Goal: Navigation & Orientation: Go to known website

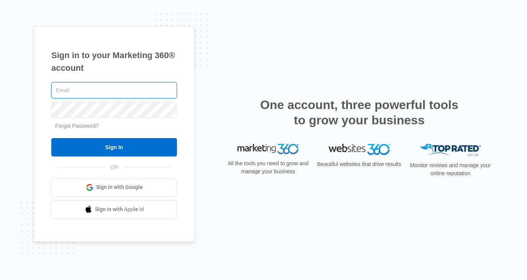
click at [121, 84] on input "text" at bounding box center [114, 90] width 126 height 16
type input "[EMAIL_ADDRESS][DOMAIN_NAME]"
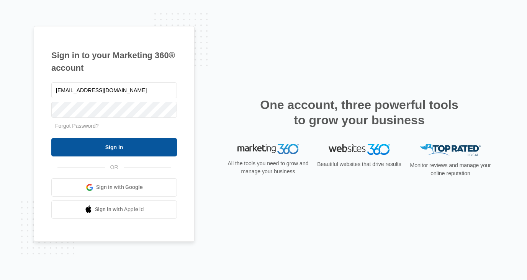
click at [105, 144] on input "Sign In" at bounding box center [114, 147] width 126 height 18
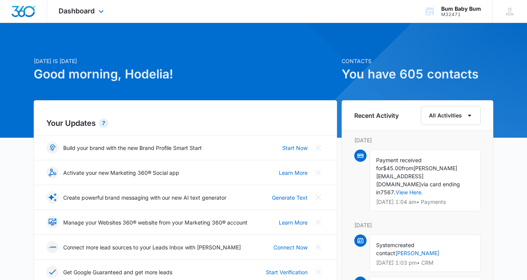
click at [77, 16] on div "Dashboard Apps Reputation Websites Forms CRM Email Social Shop Payments POS Con…" at bounding box center [82, 11] width 70 height 23
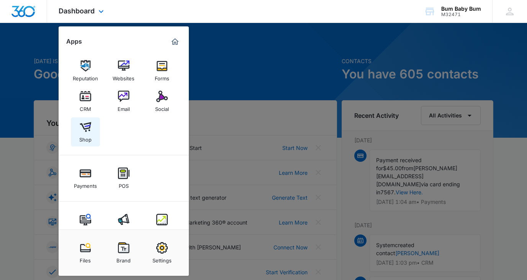
click at [84, 131] on img at bounding box center [85, 126] width 11 height 11
